Goal: Information Seeking & Learning: Learn about a topic

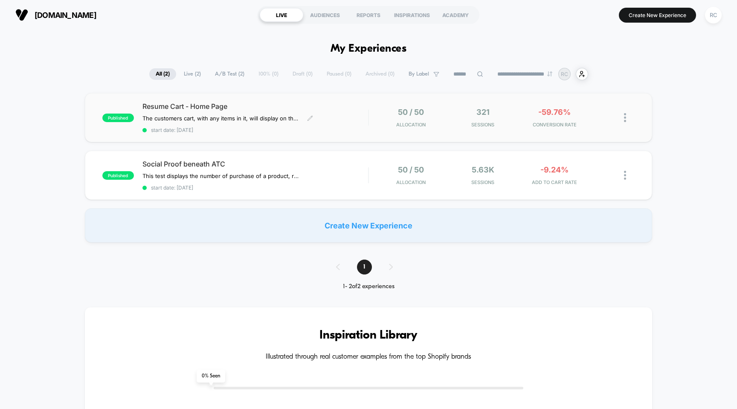
click at [265, 109] on span "Resume Cart - Home Page" at bounding box center [255, 106] width 226 height 9
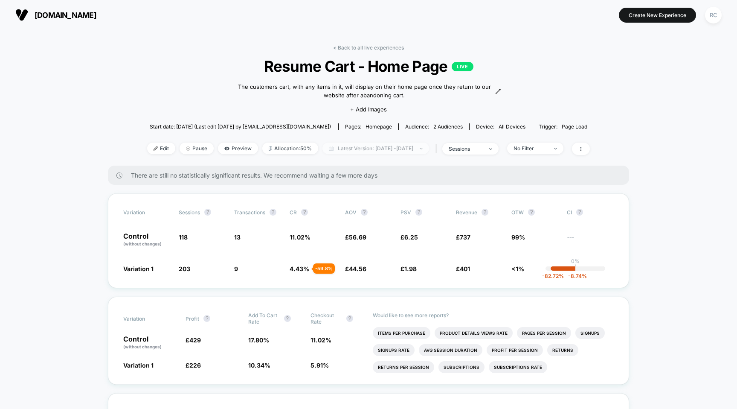
click at [368, 149] on span "Latest Version: [DATE] - [DATE]" at bounding box center [375, 148] width 107 height 12
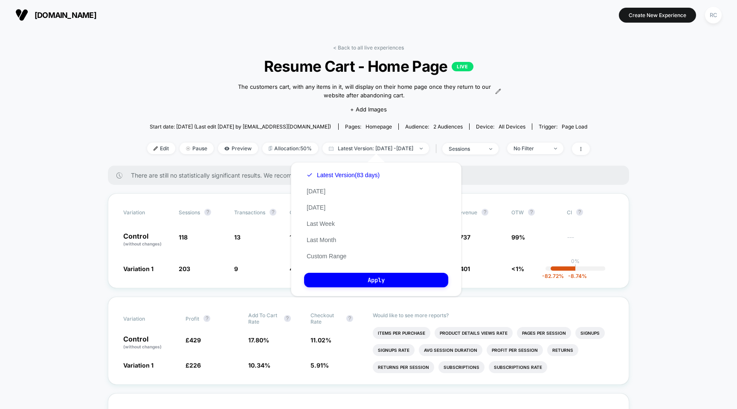
click at [568, 63] on span "Resume Cart - Home Page LIVE" at bounding box center [368, 66] width 398 height 18
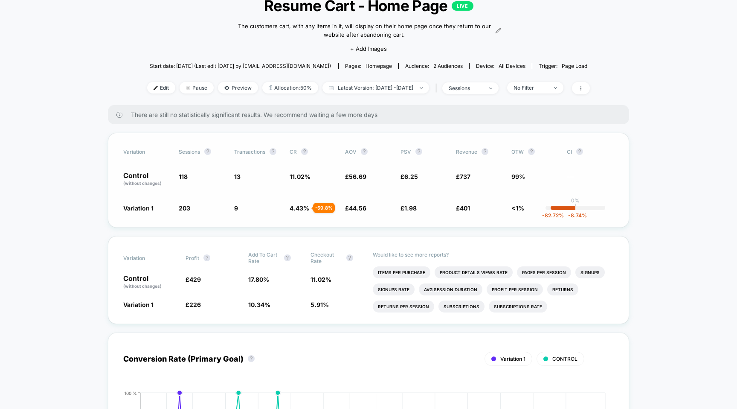
scroll to position [66, 0]
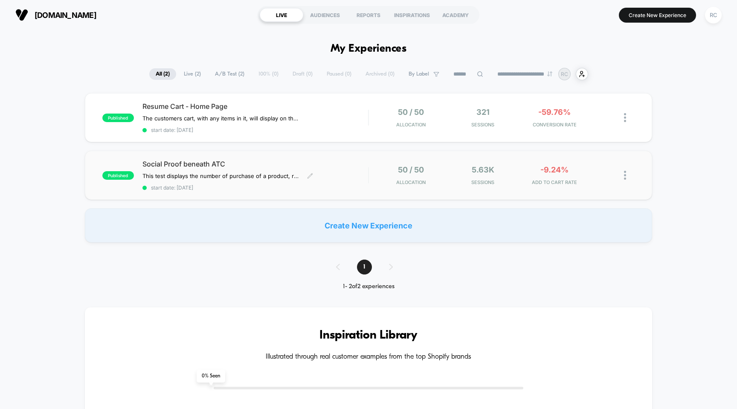
click at [325, 190] on div "published Social Proof beneath ATC This test displays the number of purchase of…" at bounding box center [369, 175] width 568 height 49
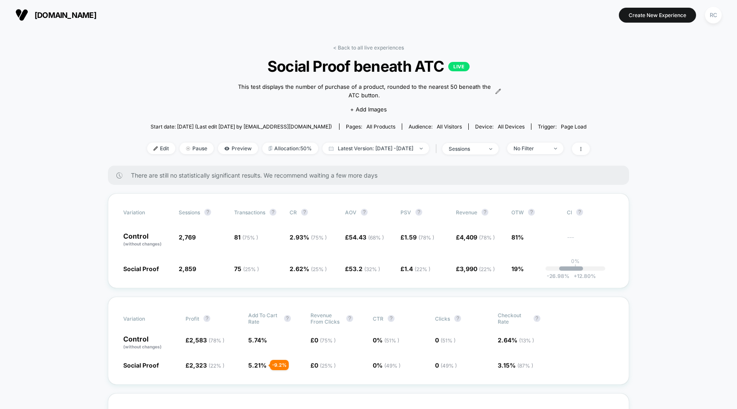
click at [77, 14] on span "[DOMAIN_NAME]" at bounding box center [66, 15] width 62 height 9
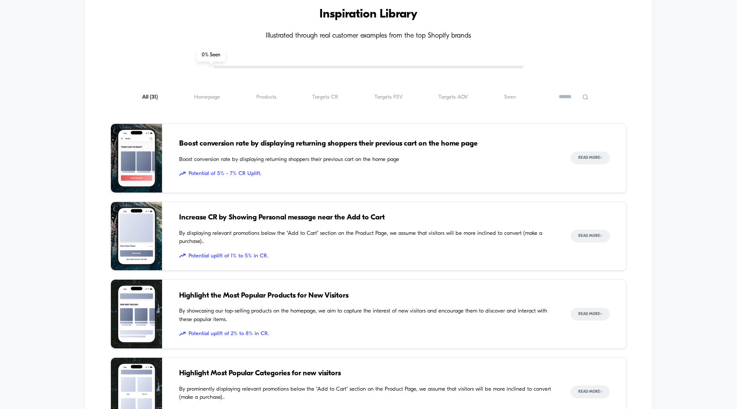
scroll to position [322, 0]
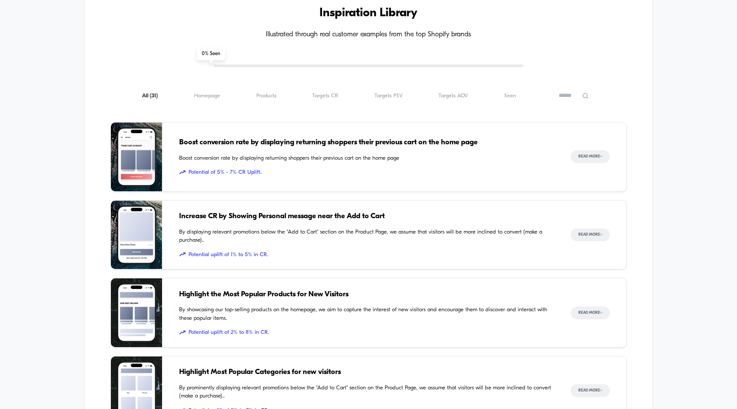
click at [327, 90] on div "All ( 31 ) Homepage ( 31 ) Products ( 31 ) Targets CR ( 31 ) Targets PSV ( 31 )…" at bounding box center [368, 95] width 516 height 10
click at [327, 94] on span "Targets CR ( 31 )" at bounding box center [325, 96] width 26 height 6
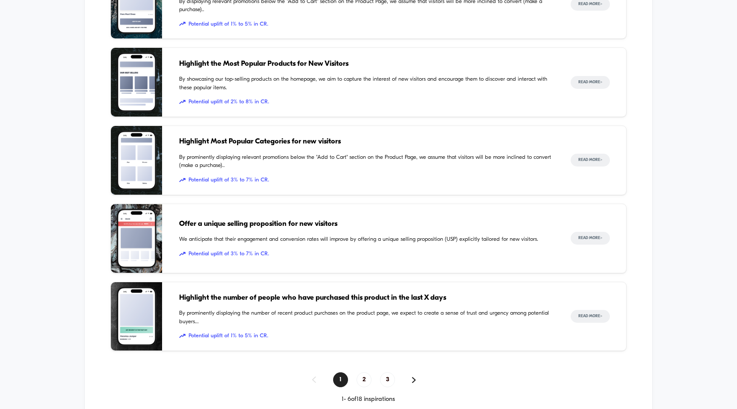
scroll to position [556, 0]
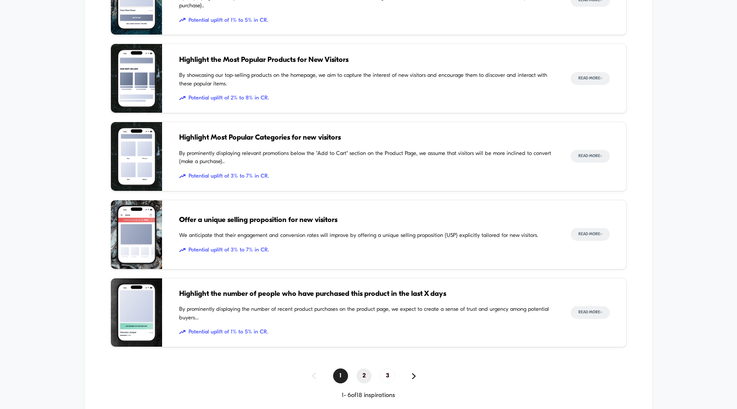
click at [365, 373] on span "2" at bounding box center [364, 375] width 15 height 15
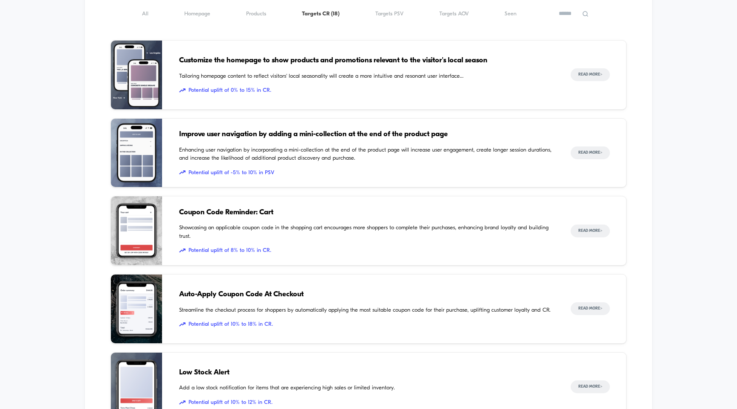
scroll to position [403, 0]
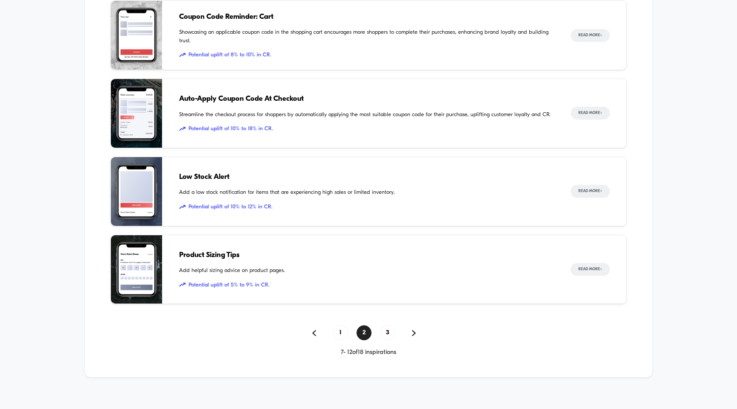
click at [385, 339] on div "1 2 3 7 - 12 of 18 inspirations" at bounding box center [368, 340] width 516 height 31
click at [386, 334] on span "3" at bounding box center [387, 332] width 15 height 15
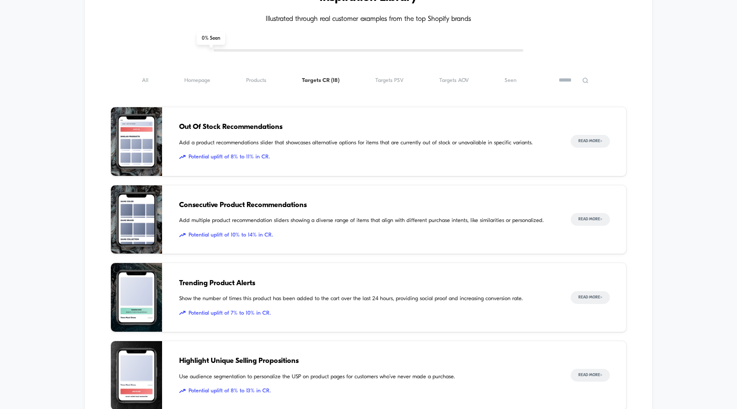
scroll to position [322, 0]
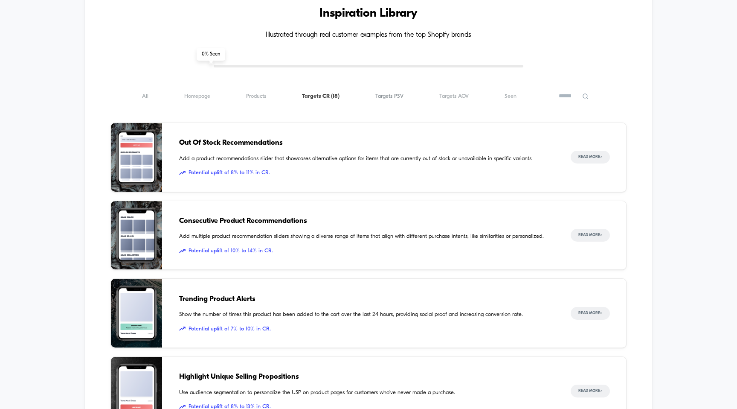
click at [395, 95] on span "Targets PSV ( 18 )" at bounding box center [389, 96] width 28 height 6
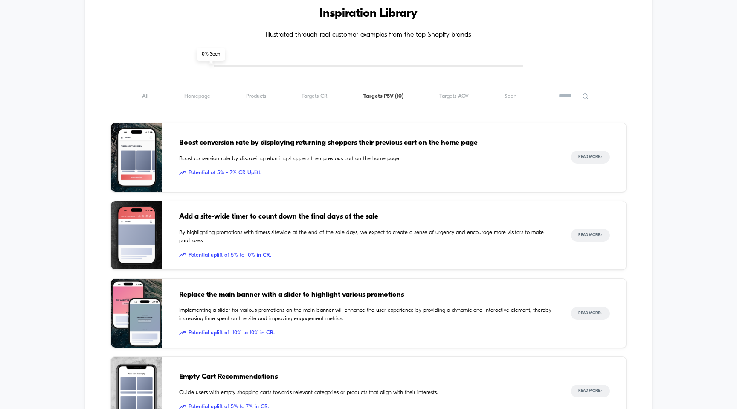
click at [452, 98] on div "All ( 10 ) Homepage ( 10 ) Products ( 10 ) Targets CR ( 10 ) Targets PSV ( 10 )…" at bounding box center [368, 96] width 516 height 10
click at [452, 95] on span "Targets AOV ( 10 )" at bounding box center [453, 96] width 29 height 6
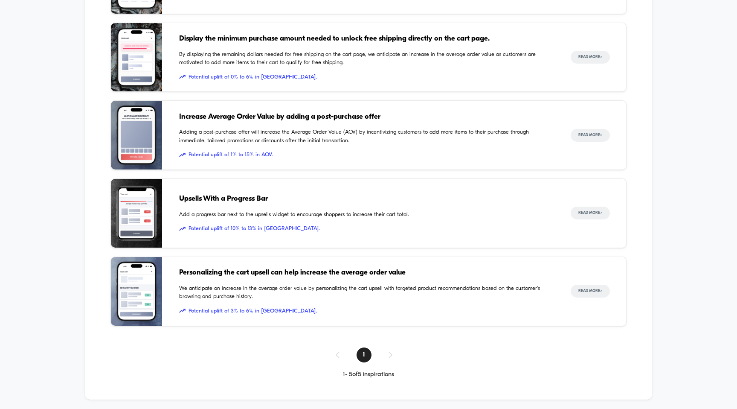
scroll to position [500, 0]
